Goal: Check status: Check status

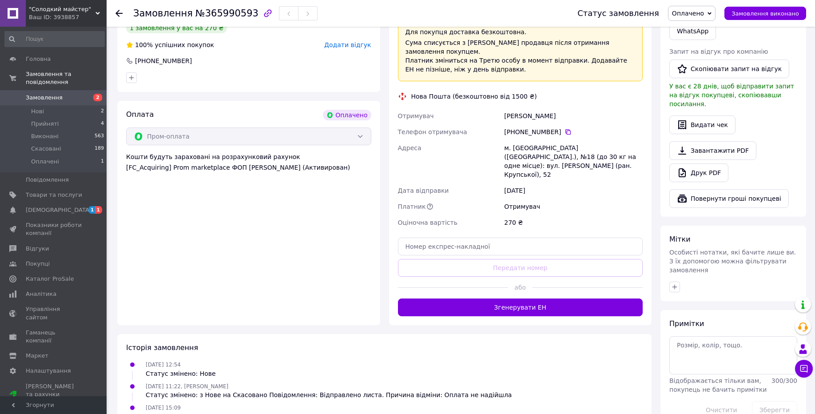
scroll to position [488, 0]
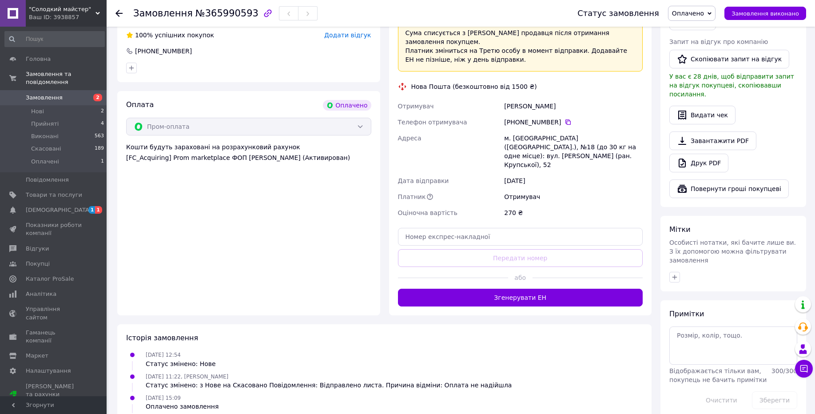
click at [82, 6] on span ""Солодкий майстер"" at bounding box center [62, 9] width 67 height 8
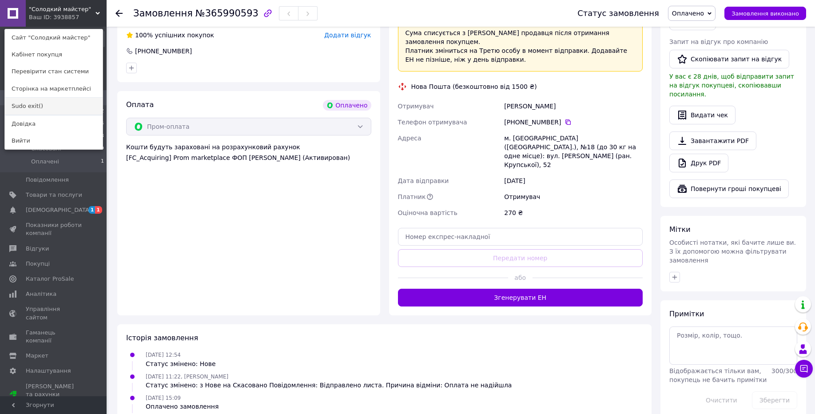
click at [83, 109] on link "Sudo exit()" at bounding box center [54, 106] width 98 height 17
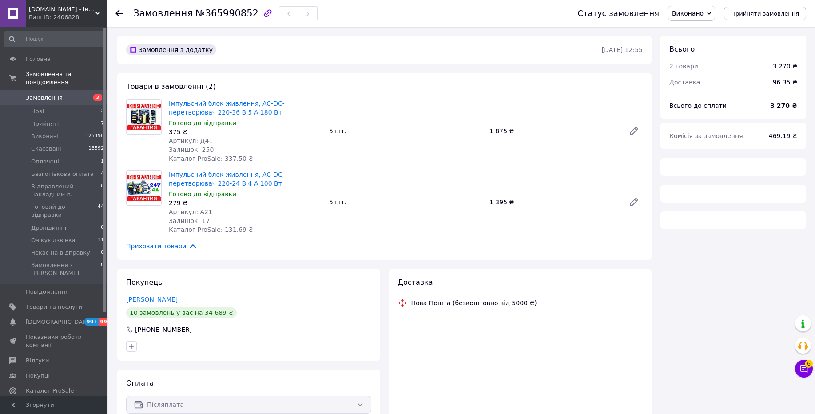
click at [709, 378] on div "Всього 2 товари 3 270 ₴ Доставка 96.35 ₴ Всього до сплати 3 270 ₴ Комісія за за…" at bounding box center [733, 243] width 155 height 414
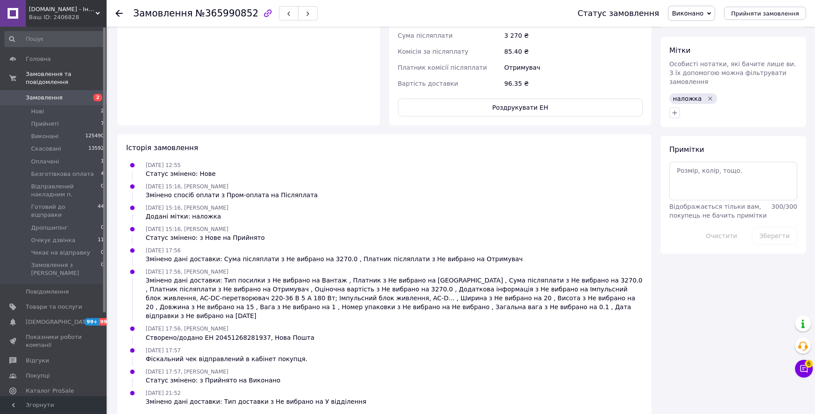
scroll to position [417, 0]
click at [58, 17] on div "Ваш ID: 2406828" at bounding box center [68, 17] width 78 height 8
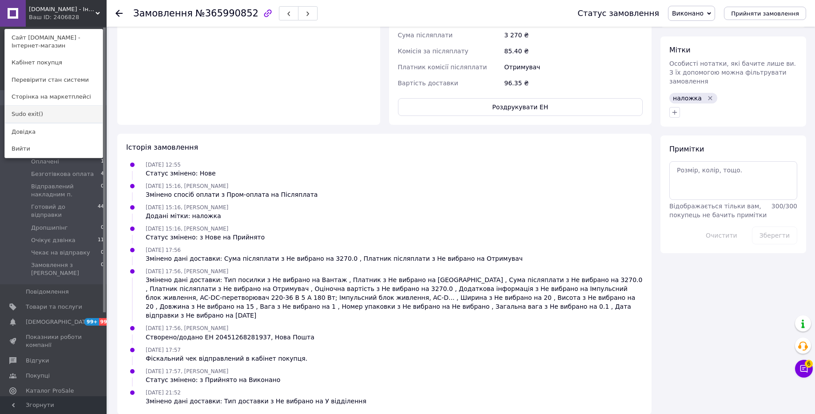
click at [48, 115] on link "Sudo exit()" at bounding box center [54, 114] width 98 height 17
